Goal: Find specific page/section: Find specific page/section

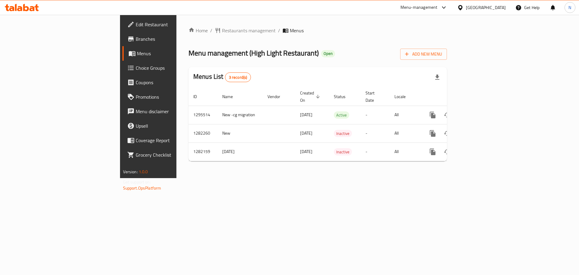
click at [484, 8] on div "[GEOGRAPHIC_DATA]" at bounding box center [486, 7] width 40 height 7
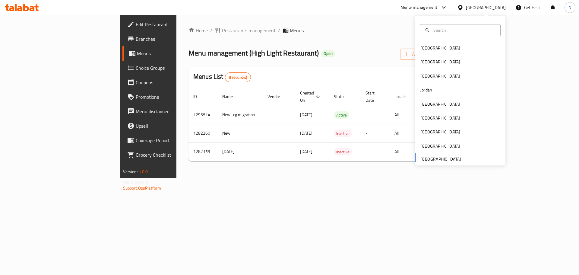
click at [429, 9] on div "Menu-management" at bounding box center [419, 7] width 37 height 7
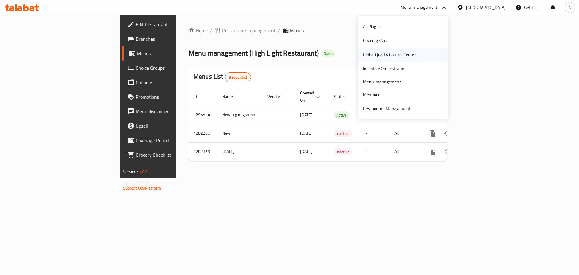
click at [383, 57] on div "Global Quality Control Center" at bounding box center [389, 54] width 53 height 7
